Goal: Transaction & Acquisition: Purchase product/service

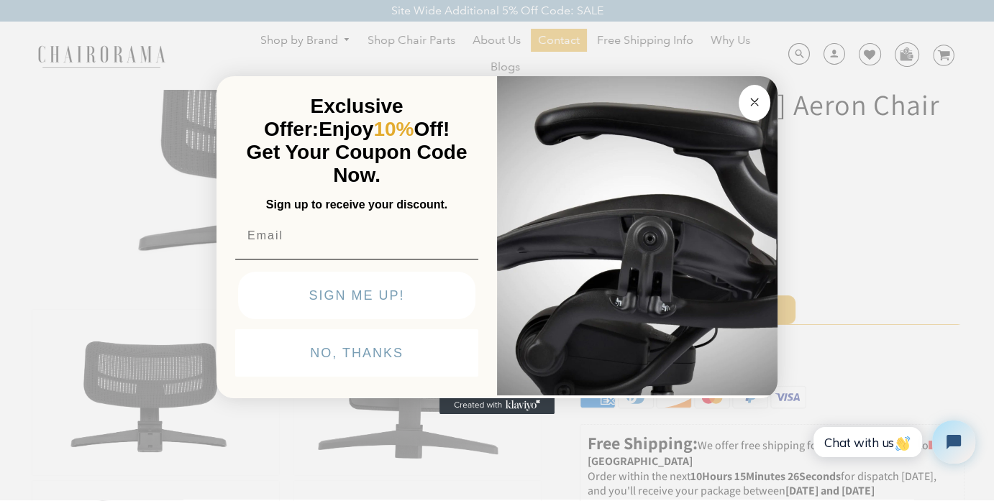
scroll to position [72, 0]
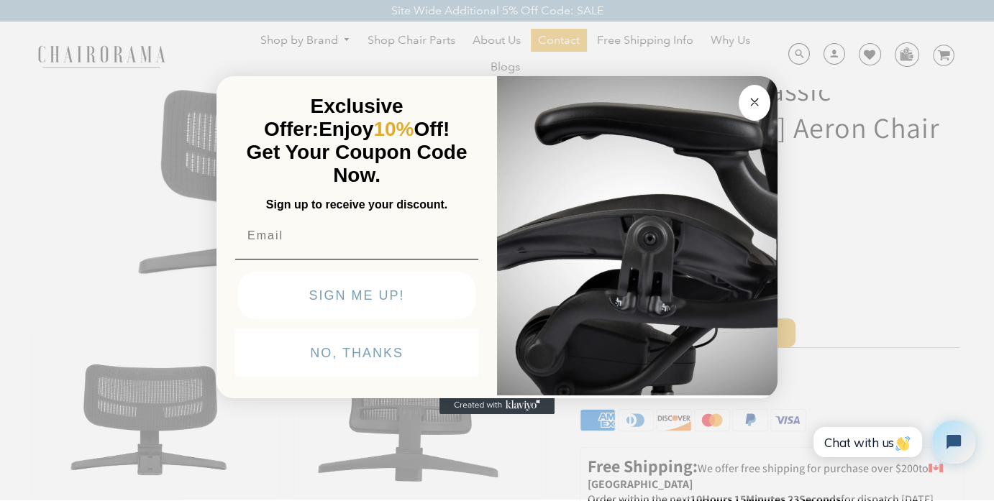
click at [757, 99] on icon "Close dialog" at bounding box center [754, 102] width 7 height 7
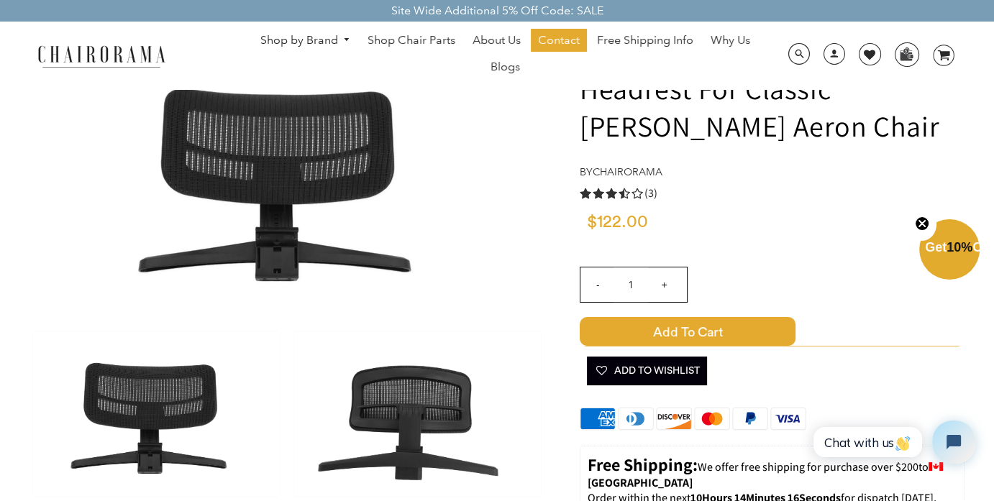
scroll to position [0, 0]
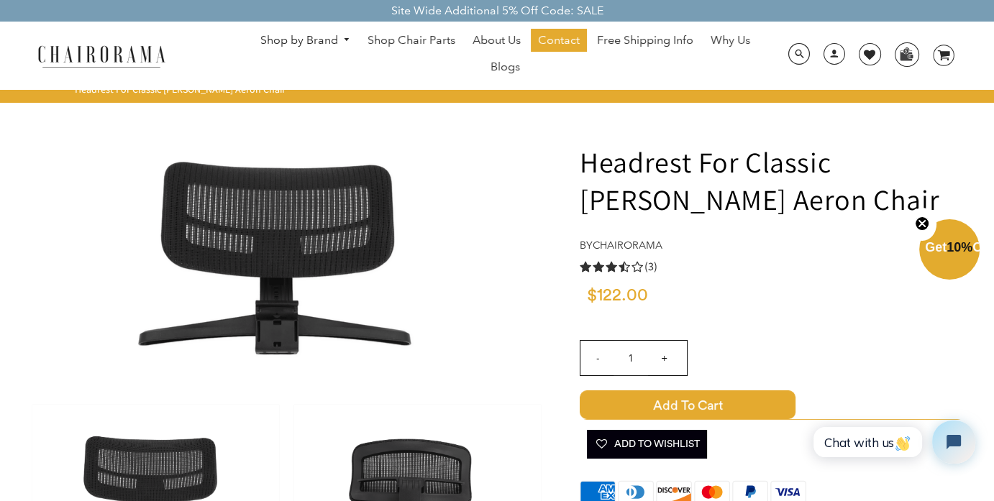
click at [699, 408] on span "Add to Cart" at bounding box center [688, 404] width 216 height 29
click at [941, 49] on icon "image/svg+xml Layer 1" at bounding box center [944, 56] width 22 height 23
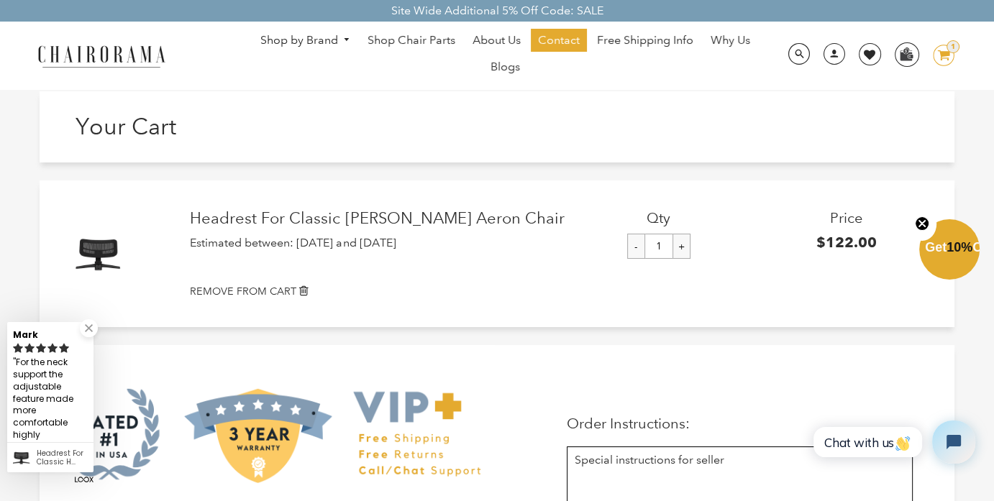
click at [949, 246] on span "Get 10% Off" at bounding box center [958, 247] width 66 height 14
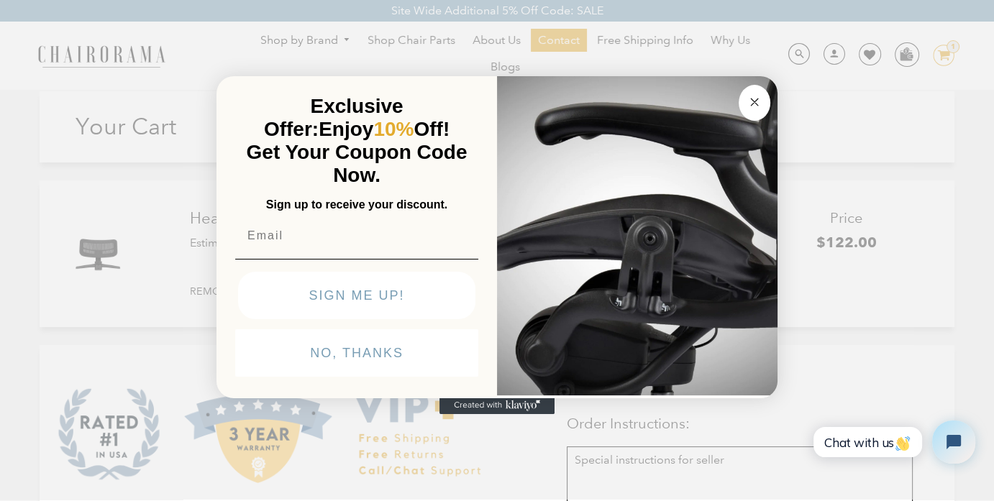
click at [754, 92] on button "Close dialog" at bounding box center [754, 103] width 32 height 36
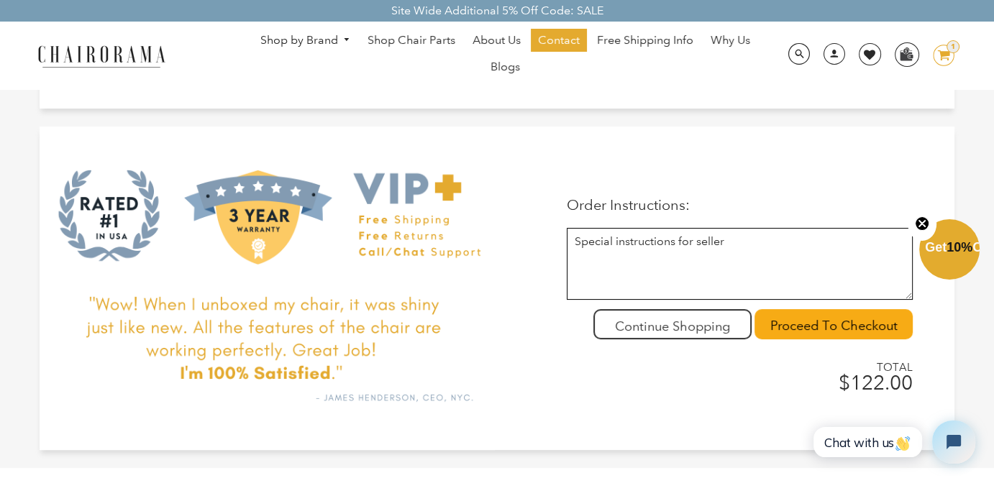
scroll to position [232, 0]
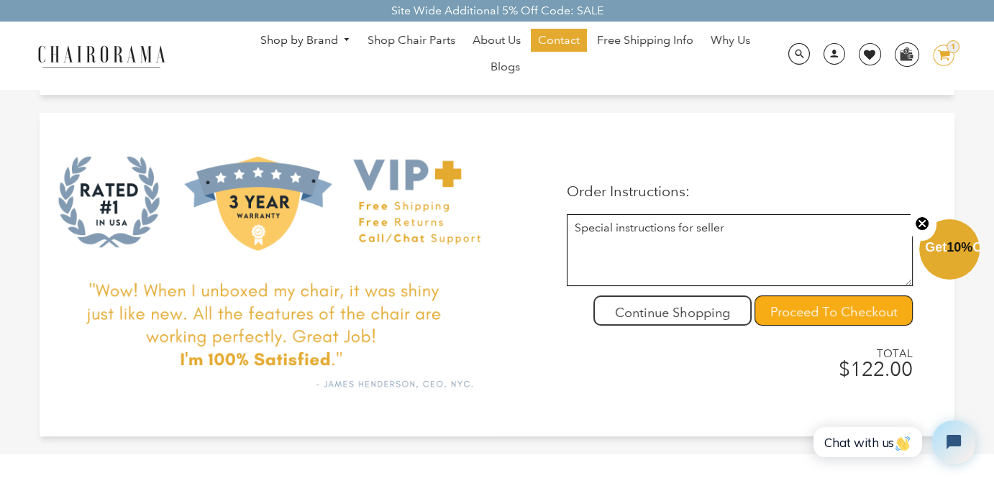
click at [774, 326] on input "Proceed To Checkout" at bounding box center [833, 311] width 158 height 30
